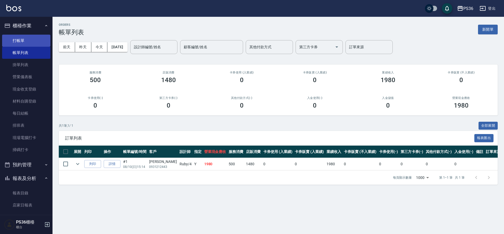
click at [16, 38] on link "打帳單" at bounding box center [26, 41] width 48 height 12
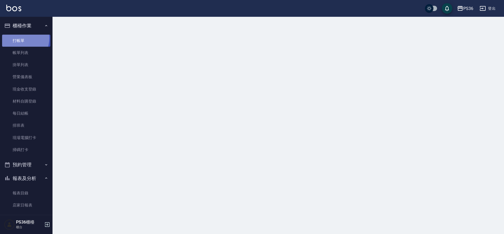
click at [16, 38] on link "打帳單" at bounding box center [26, 41] width 48 height 12
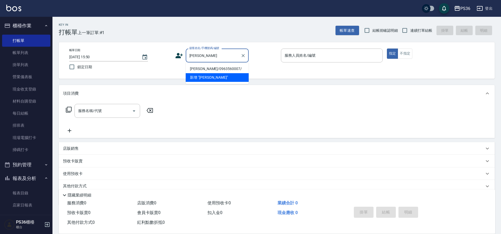
click at [206, 71] on li "[PERSON_NAME]/0963560007/" at bounding box center [217, 69] width 63 height 9
type input "[PERSON_NAME]/0963560007/"
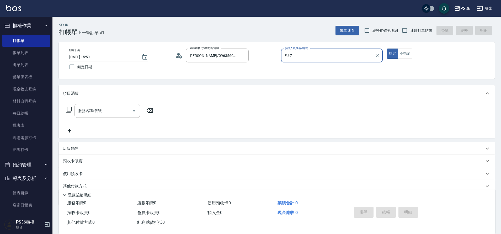
type input "EJ-7"
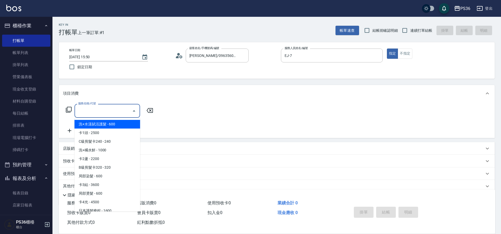
click at [91, 106] on input "服務名稱/代號" at bounding box center [103, 110] width 53 height 9
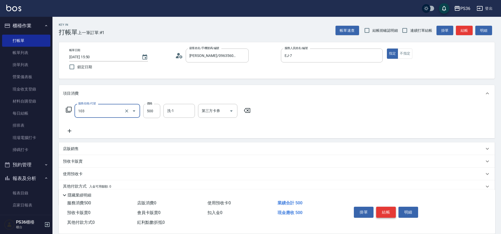
type input "B級洗剪(103)"
click at [389, 208] on button "結帳" at bounding box center [386, 212] width 20 height 11
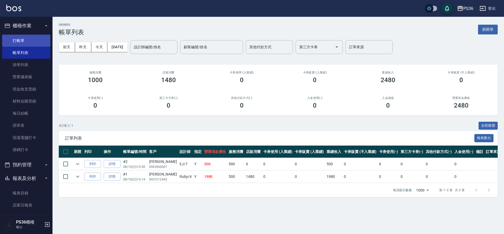
click at [29, 45] on link "打帳單" at bounding box center [26, 41] width 48 height 12
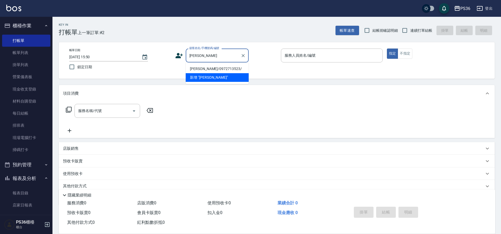
click at [202, 66] on li "[PERSON_NAME]/0972713523/" at bounding box center [217, 69] width 63 height 9
type input "[PERSON_NAME]/0972713523/"
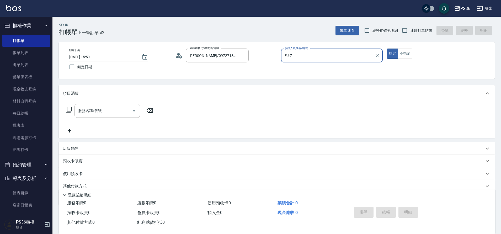
type input "EJ-7"
click at [99, 112] on input "服務名稱/代號" at bounding box center [103, 110] width 53 height 9
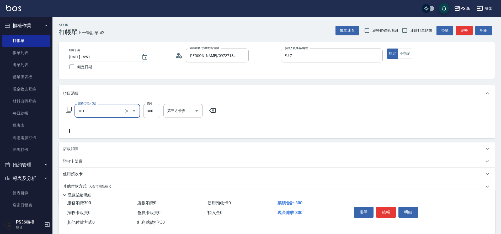
type input "洗髮(101)"
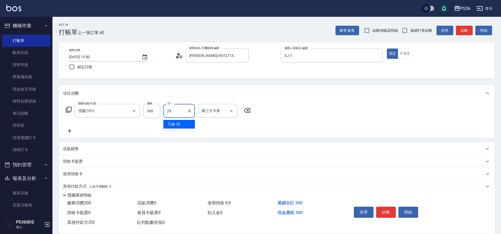
type input "又婕-25"
click at [389, 207] on button "結帳" at bounding box center [386, 212] width 20 height 11
